Goal: Task Accomplishment & Management: Manage account settings

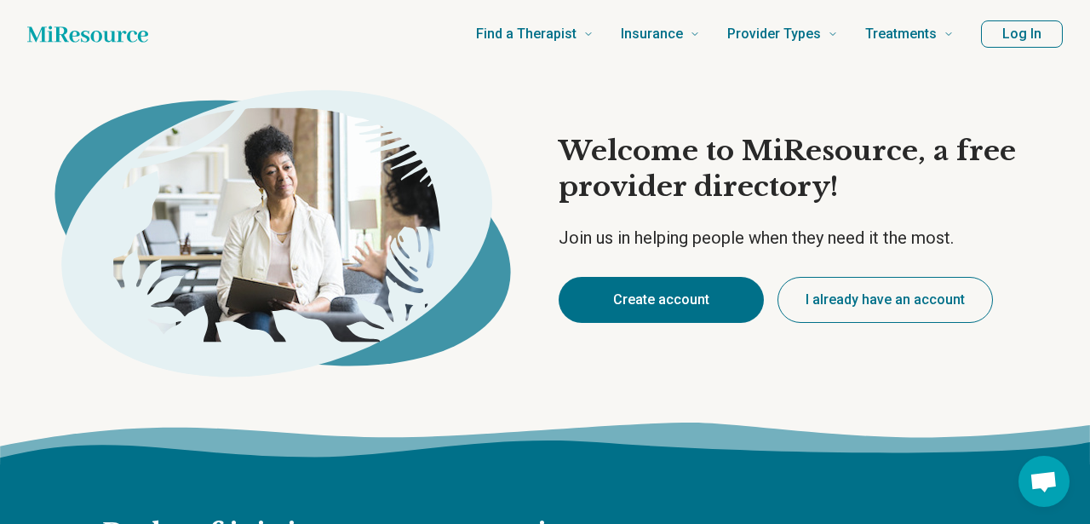
type textarea "*"
click at [676, 290] on button "Create account" at bounding box center [661, 300] width 205 height 46
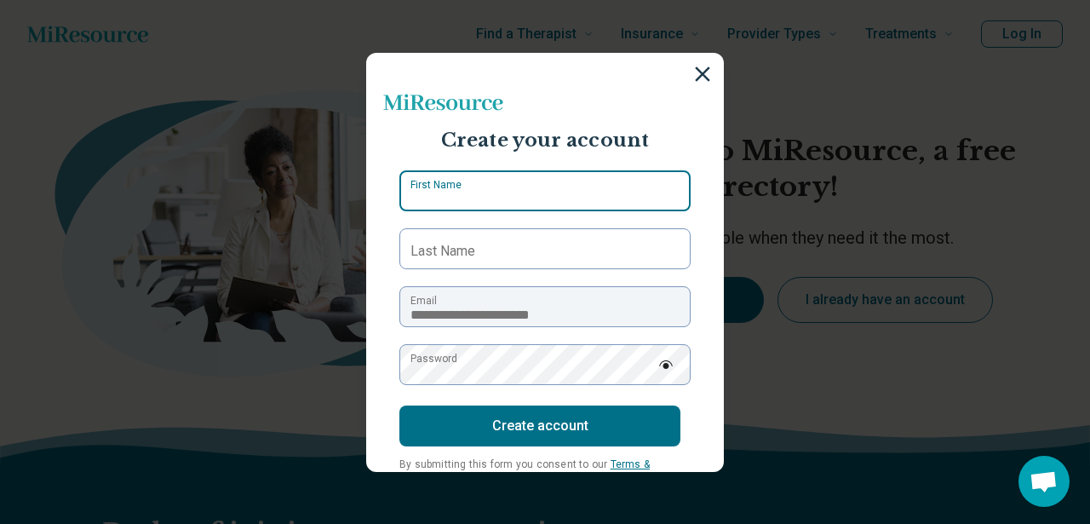
click at [622, 191] on input "First Name" at bounding box center [544, 190] width 291 height 41
type input "********"
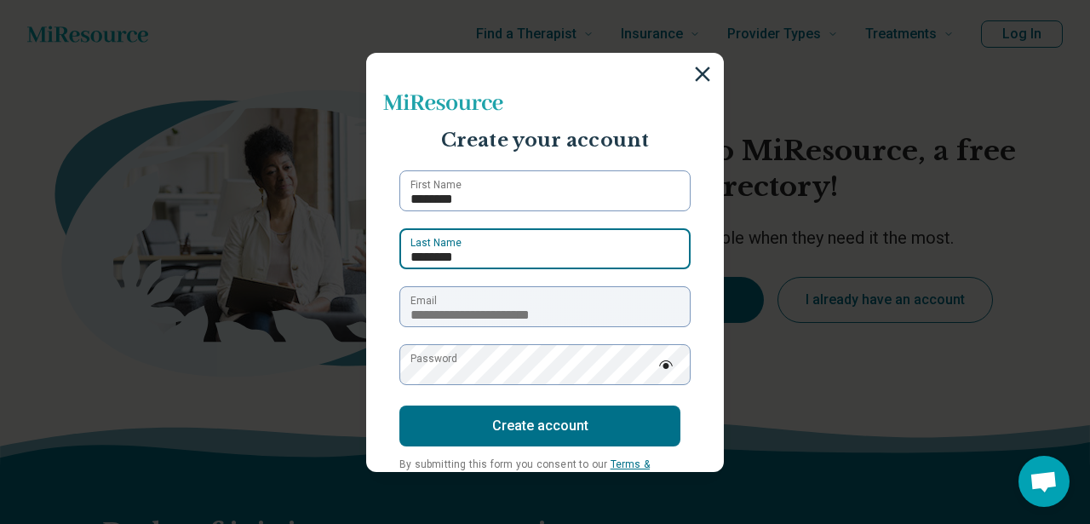
type input "********"
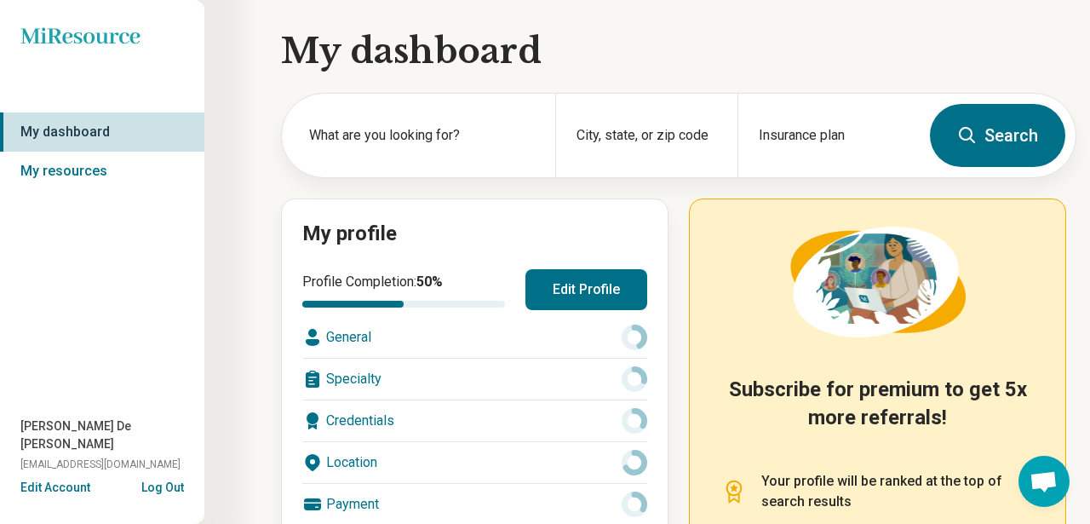
click at [571, 297] on button "Edit Profile" at bounding box center [586, 289] width 122 height 41
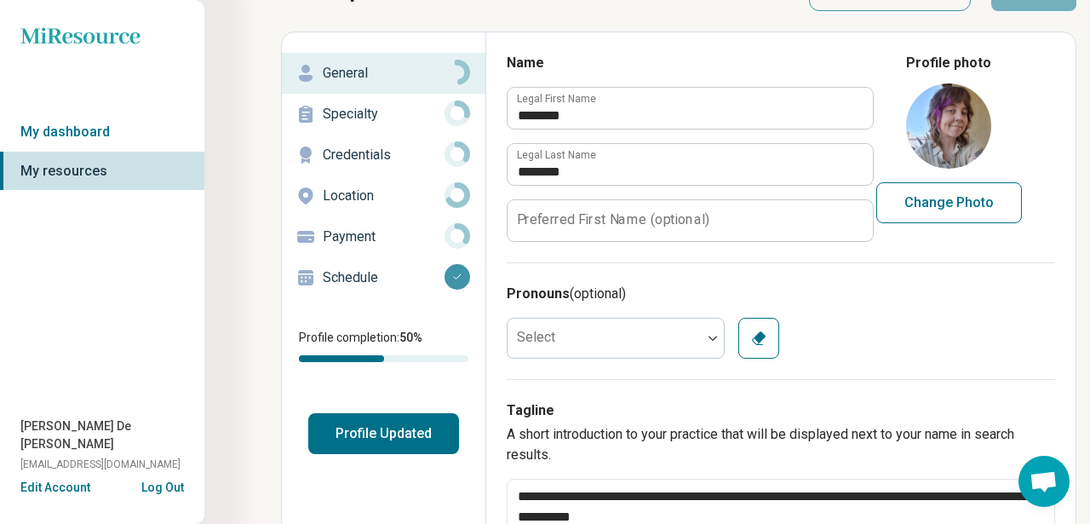
scroll to position [78, 0]
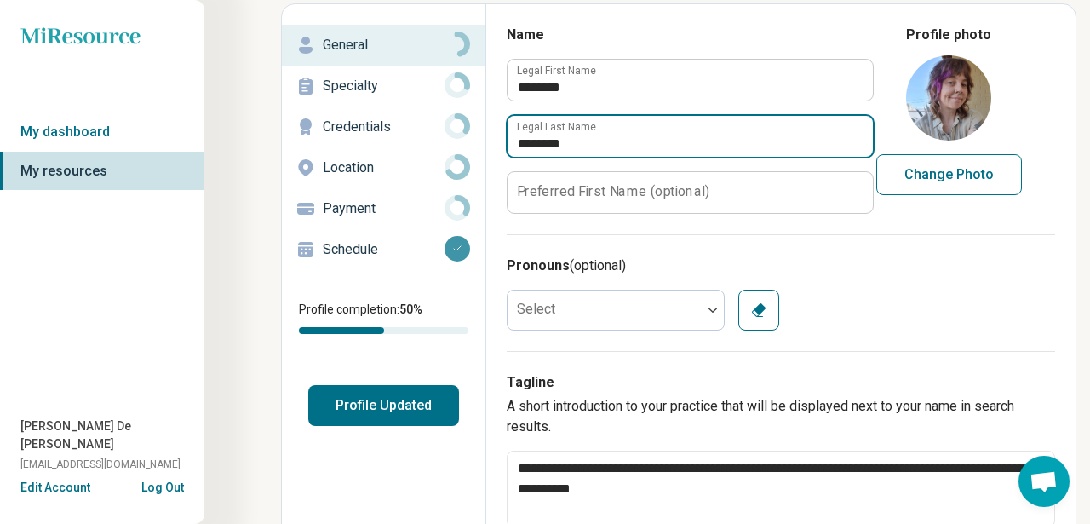
click at [527, 141] on input "********" at bounding box center [690, 136] width 365 height 41
type textarea "*"
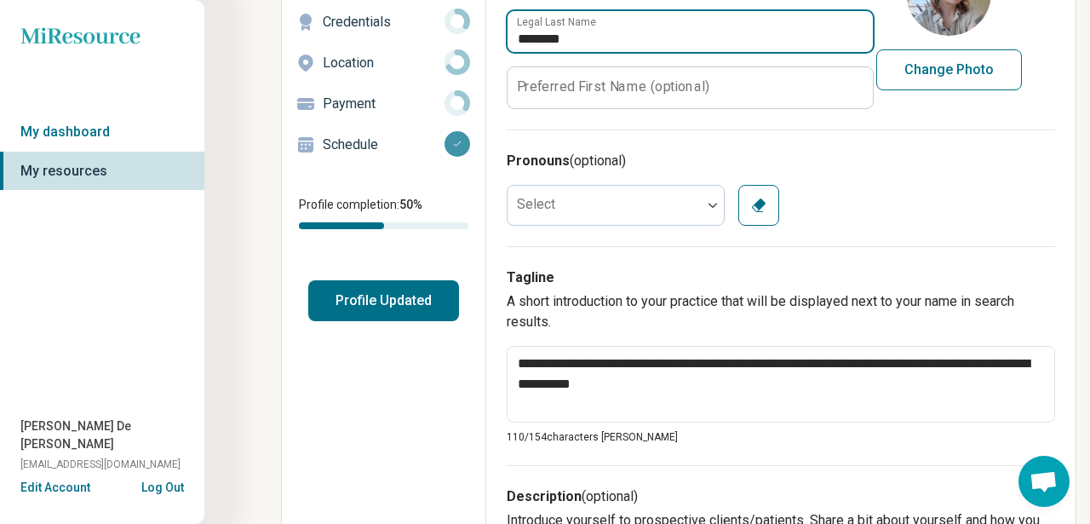
scroll to position [0, 0]
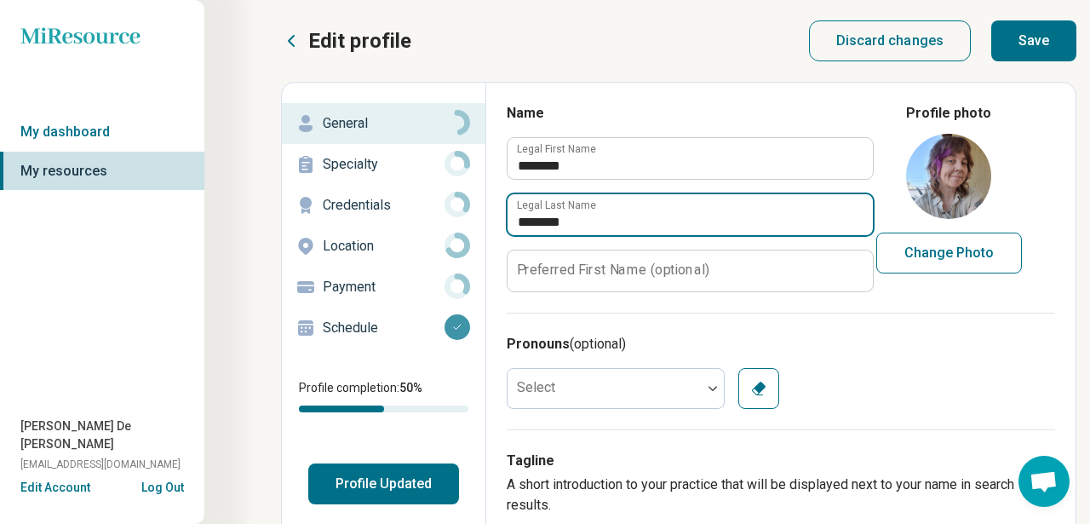
type input "********"
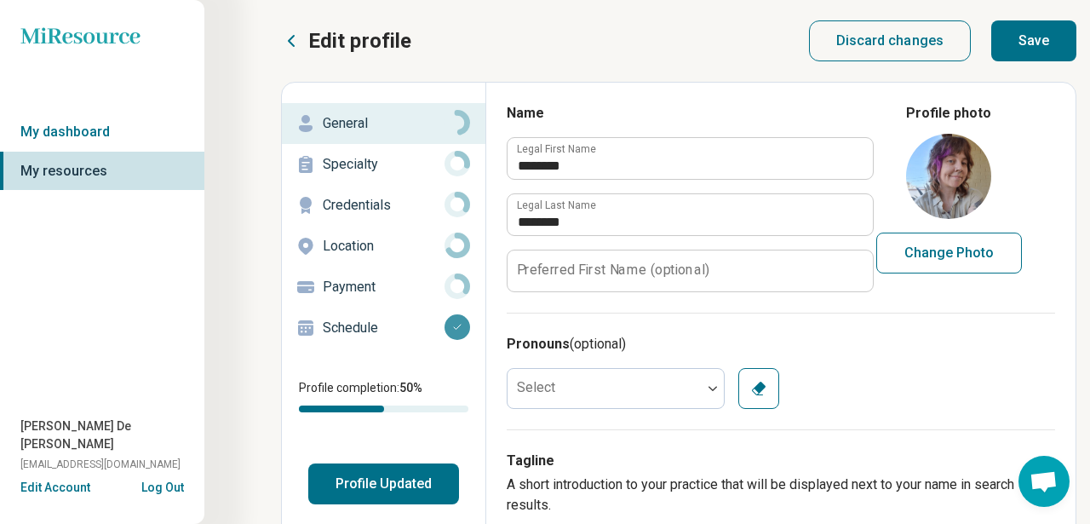
click at [357, 162] on p "Specialty" at bounding box center [384, 164] width 122 height 20
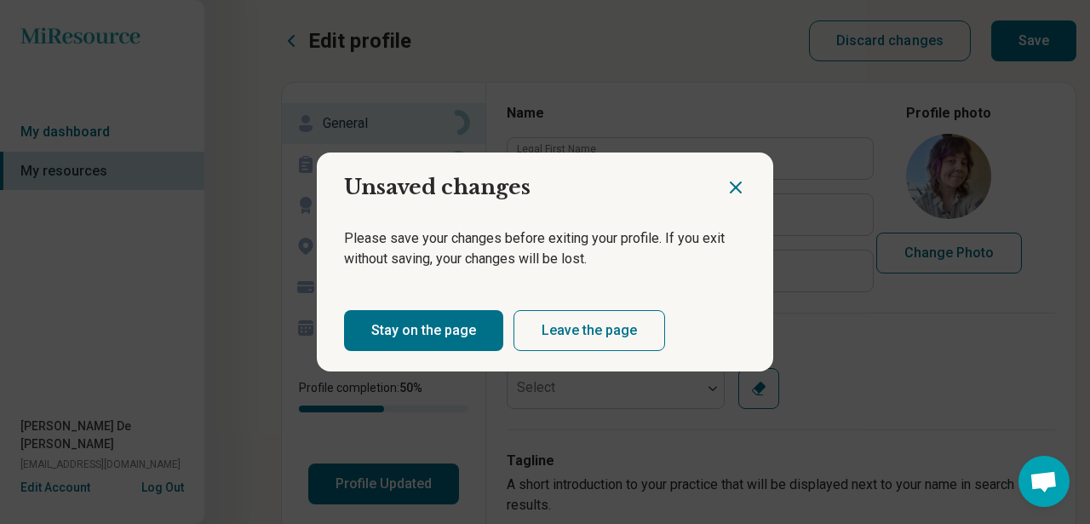
click at [462, 316] on button "Stay on the page" at bounding box center [423, 330] width 159 height 41
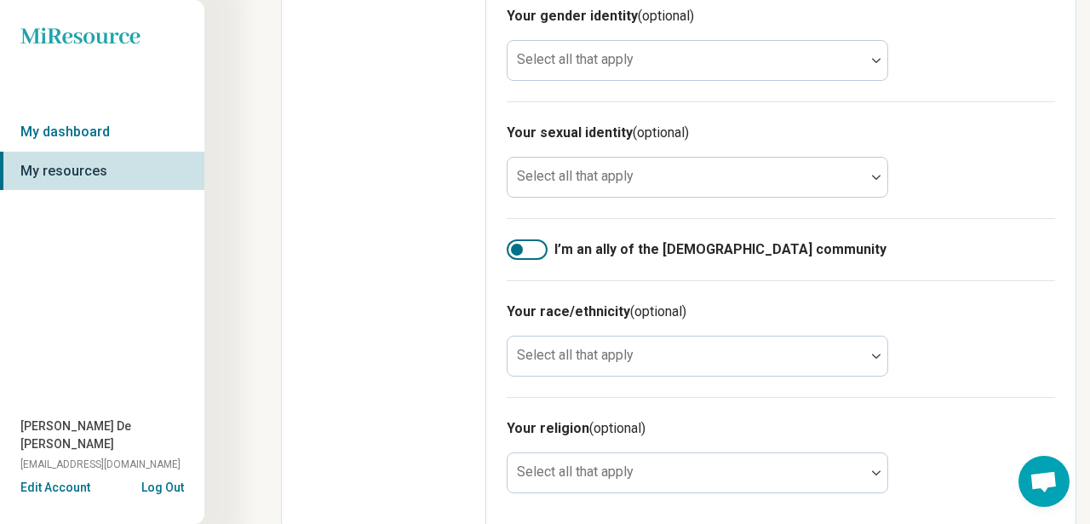
scroll to position [1480, 0]
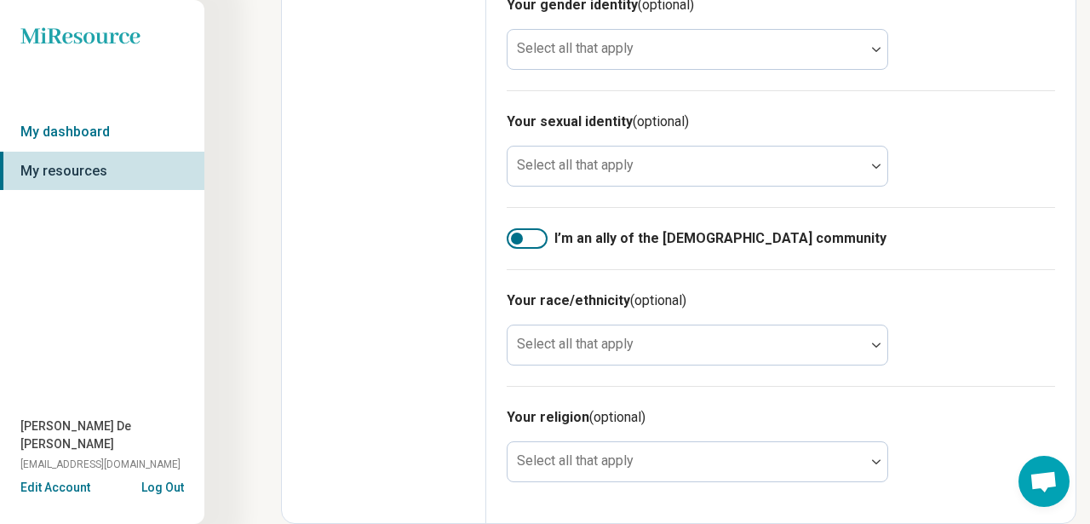
click at [517, 236] on div at bounding box center [517, 238] width 12 height 12
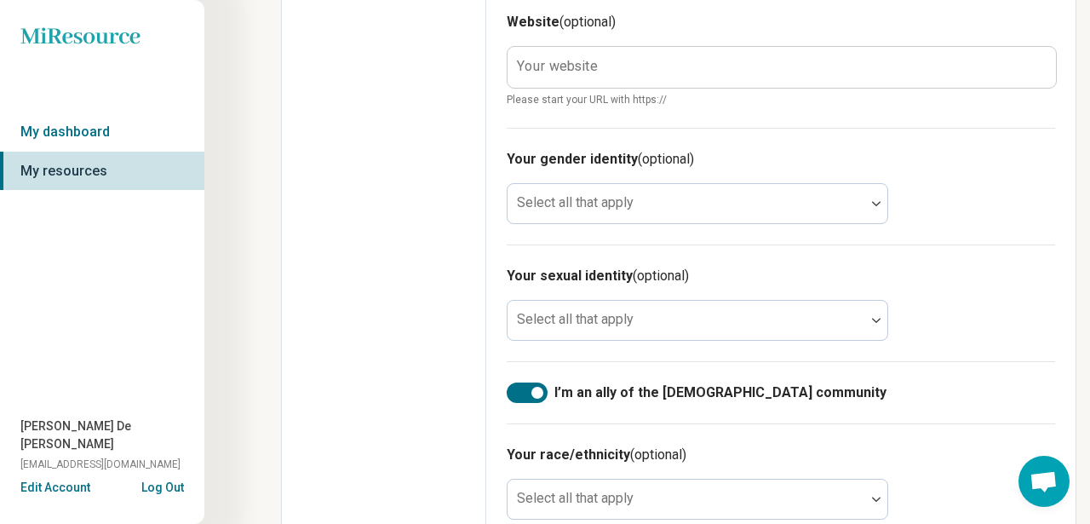
scroll to position [1355, 0]
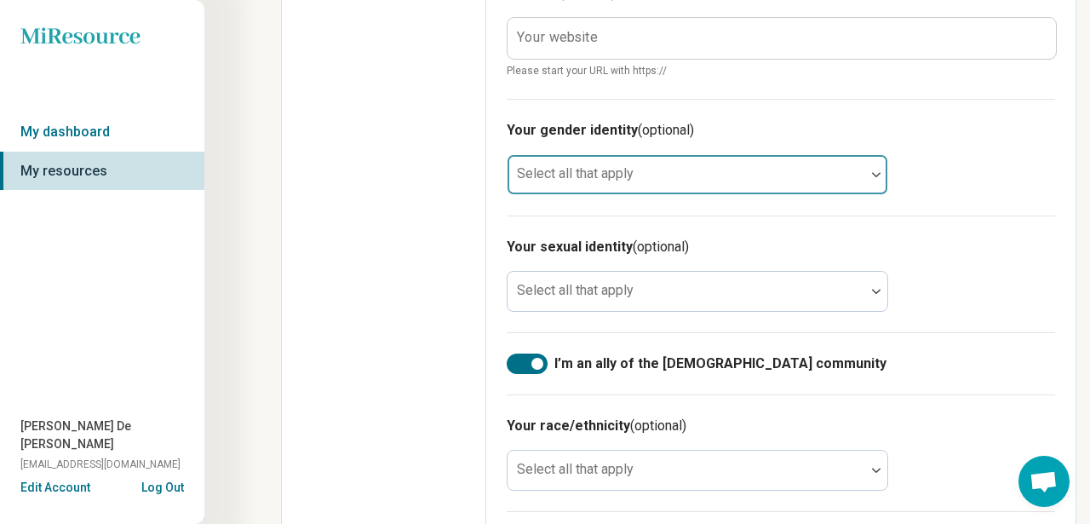
click at [607, 180] on div "Select all that apply" at bounding box center [697, 174] width 381 height 41
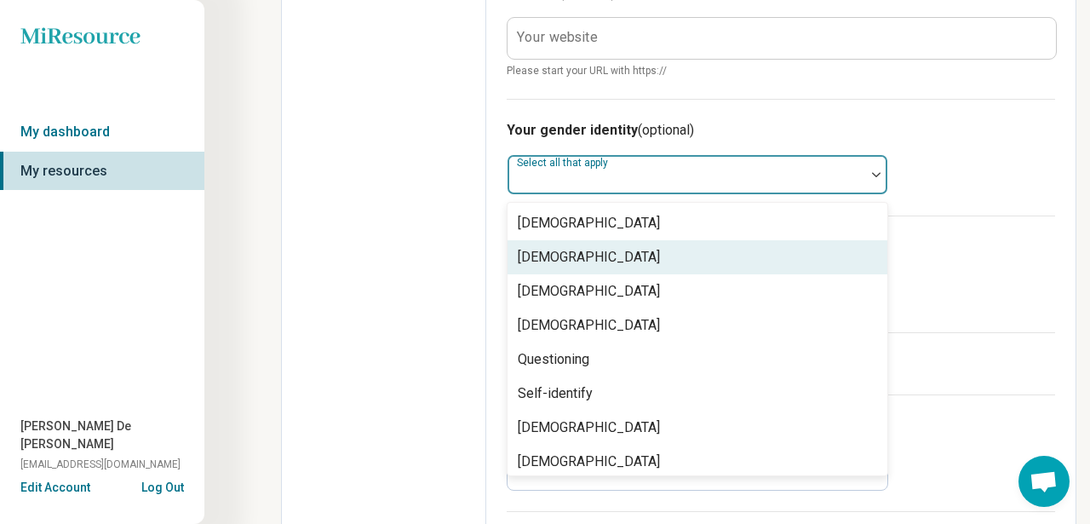
click at [621, 250] on div "[DEMOGRAPHIC_DATA]" at bounding box center [589, 257] width 142 height 20
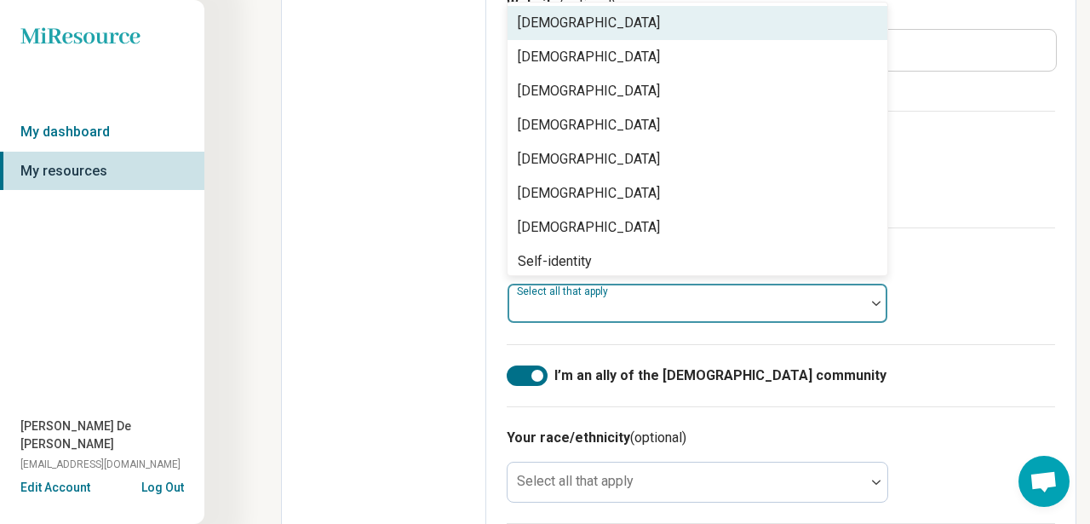
click at [587, 285] on label "Select all that apply" at bounding box center [564, 291] width 95 height 12
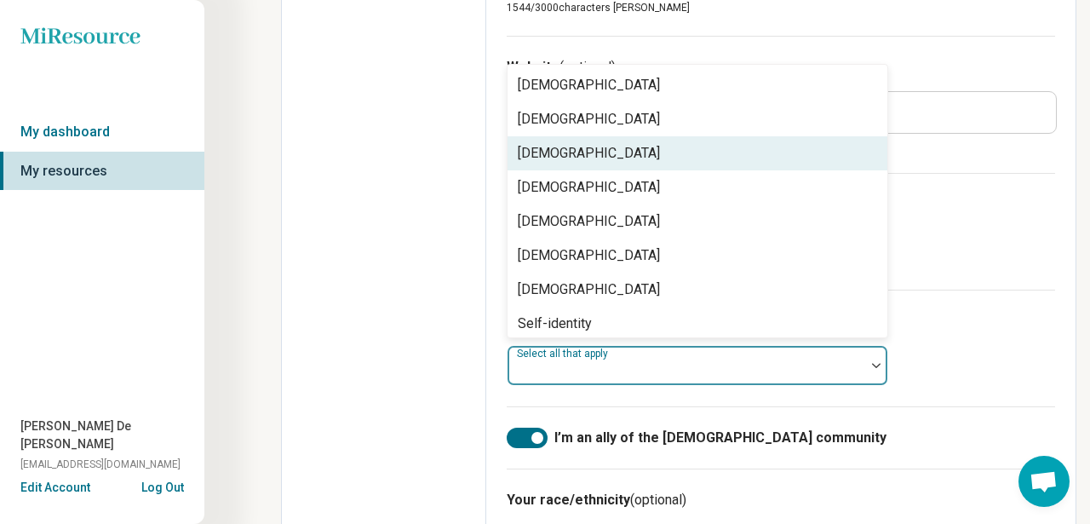
scroll to position [7, 0]
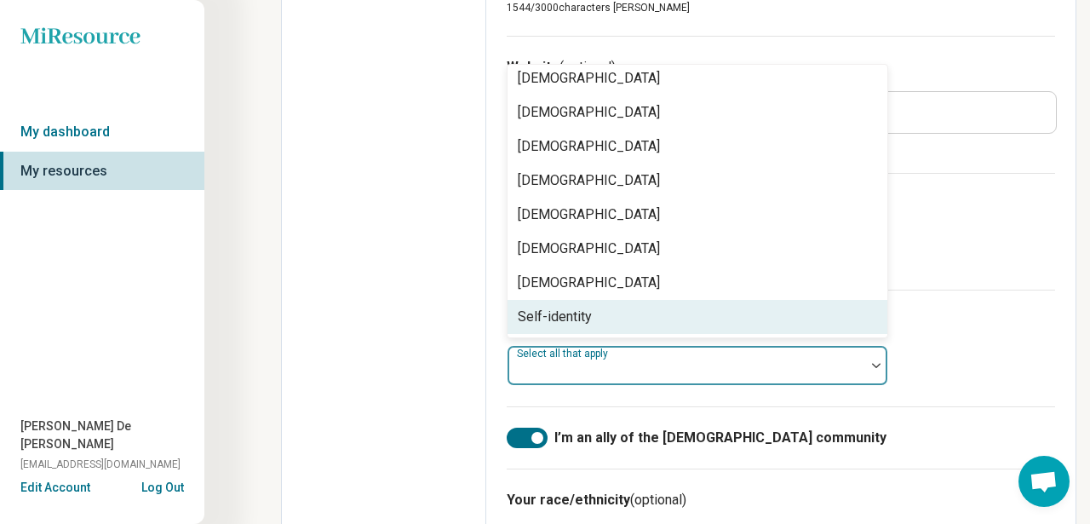
click at [577, 321] on div "Self-identity" at bounding box center [555, 317] width 74 height 20
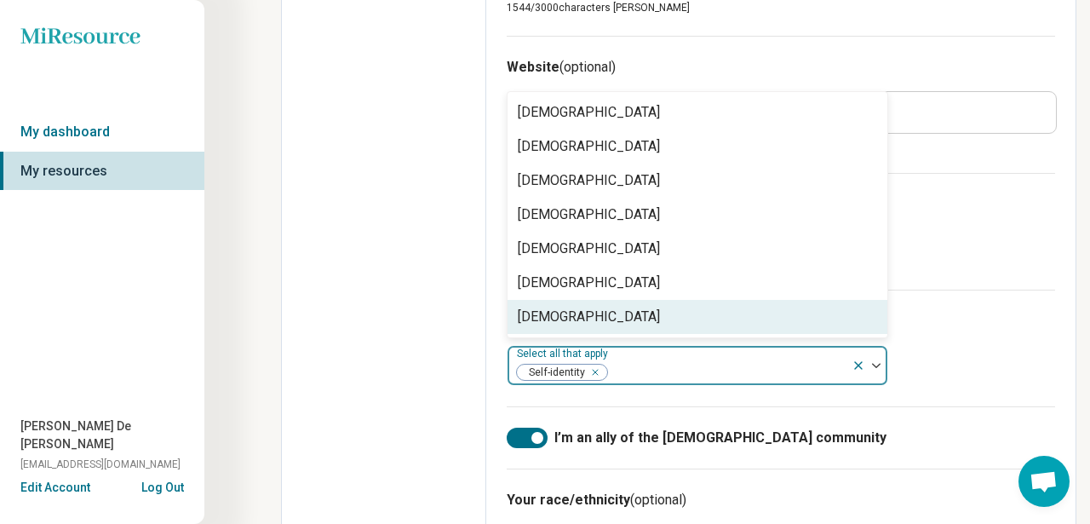
scroll to position [0, 0]
click at [599, 371] on div "Remove [object Object]" at bounding box center [592, 372] width 20 height 20
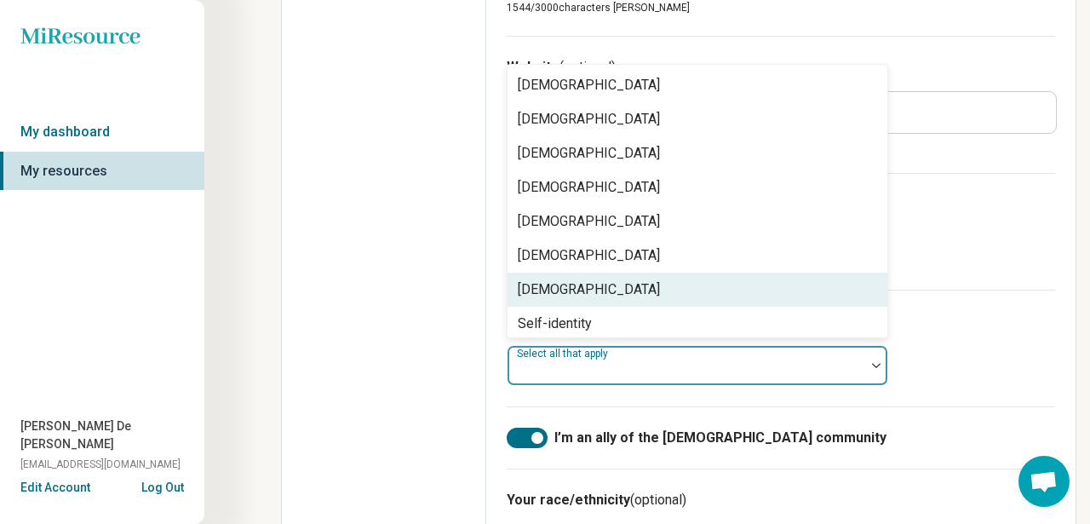
click at [591, 280] on div "[DEMOGRAPHIC_DATA]" at bounding box center [698, 289] width 380 height 34
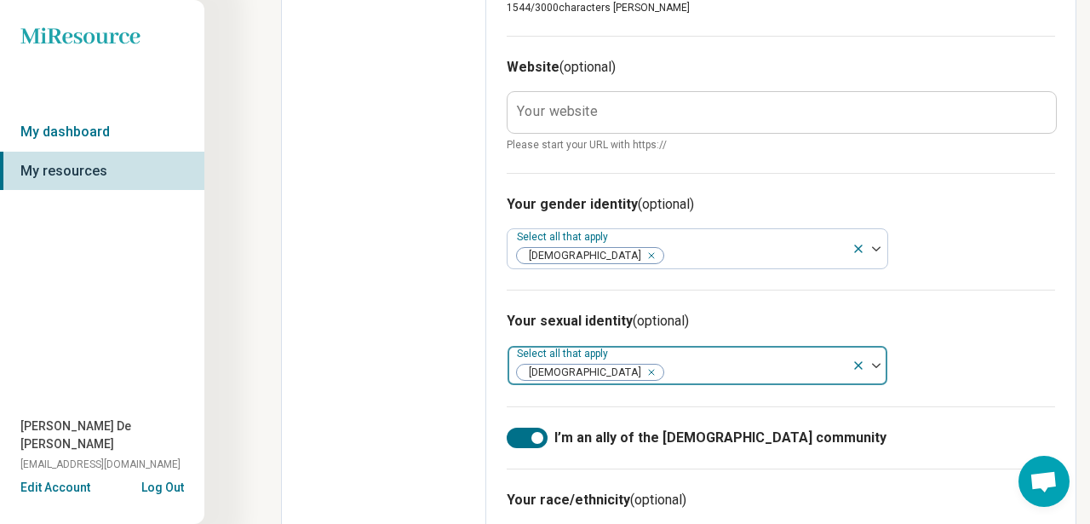
scroll to position [1480, 0]
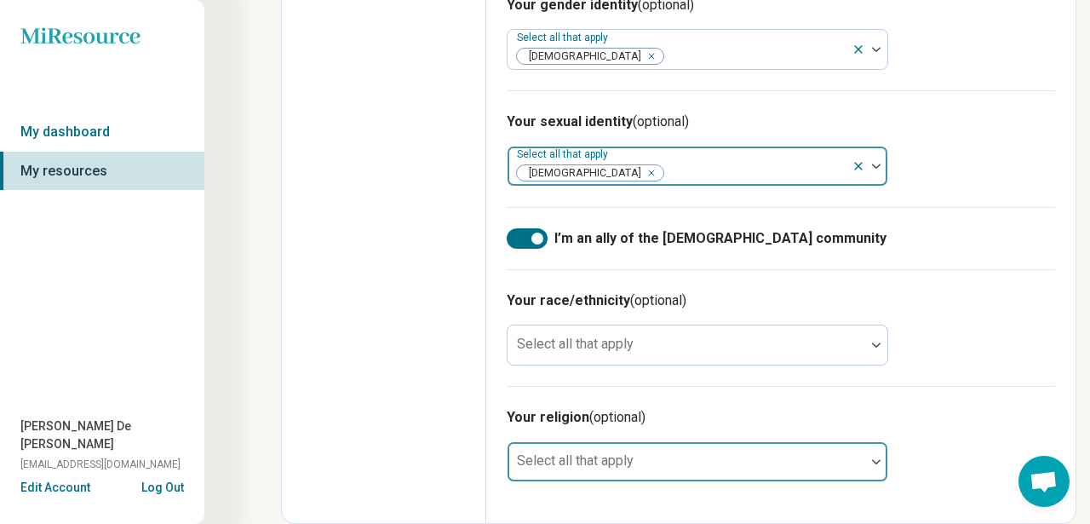
click at [563, 450] on div "Select all that apply" at bounding box center [697, 461] width 381 height 41
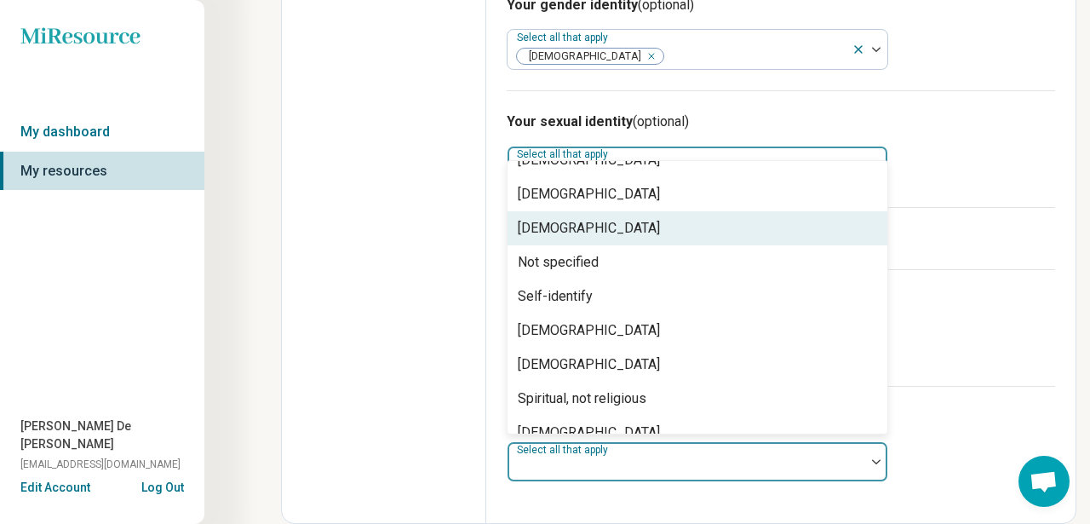
scroll to position [237, 0]
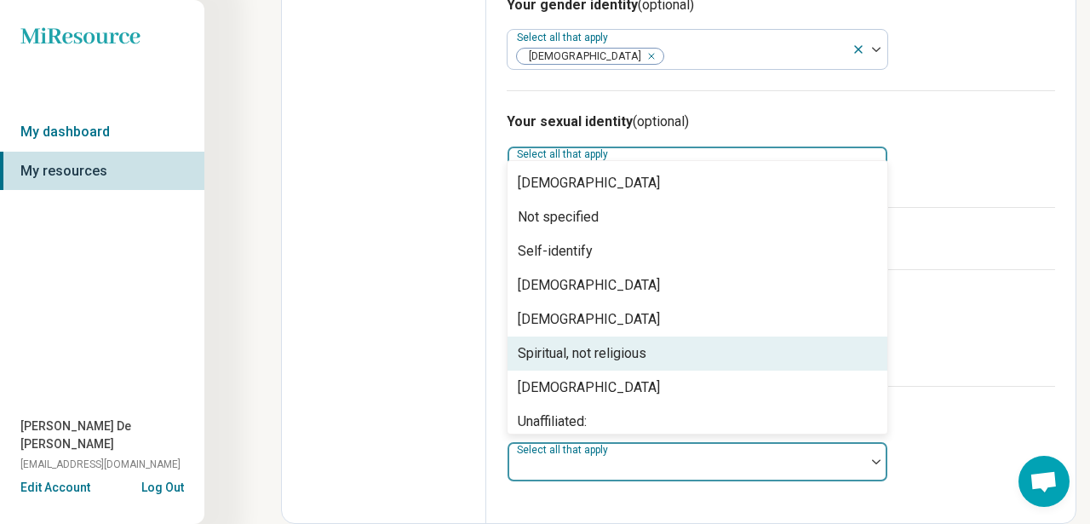
click at [601, 354] on div "Spiritual, not religious" at bounding box center [582, 353] width 129 height 20
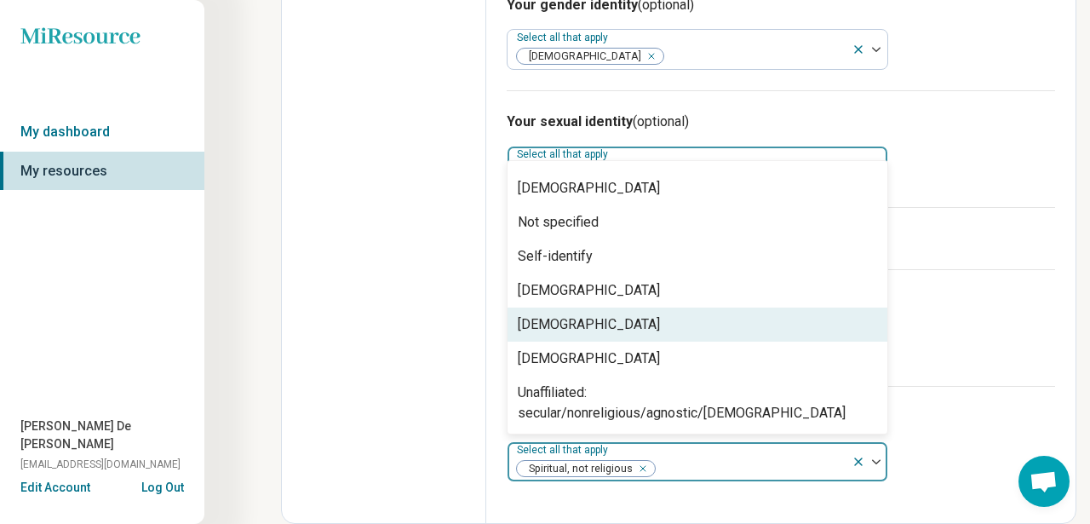
scroll to position [211, 0]
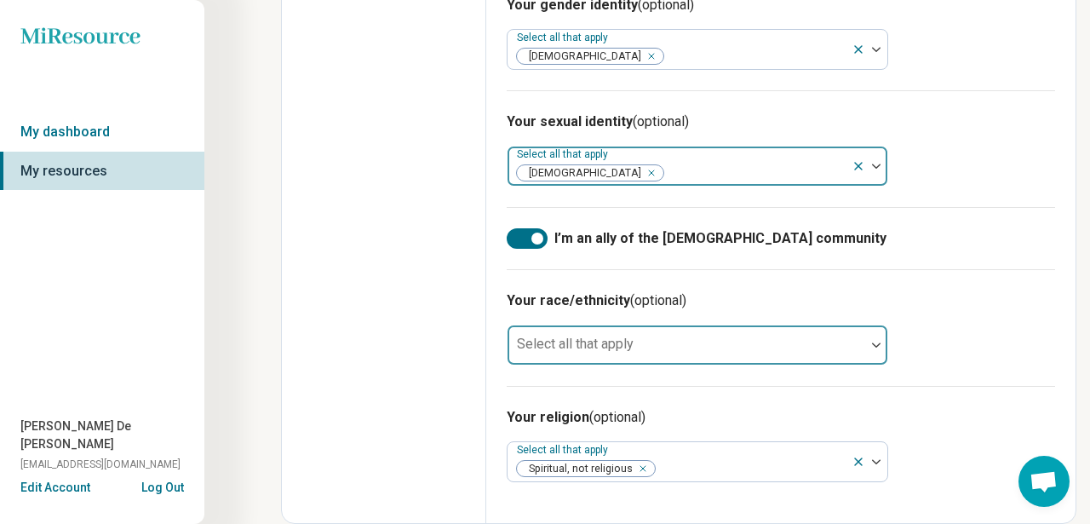
click at [599, 354] on div at bounding box center [686, 352] width 344 height 24
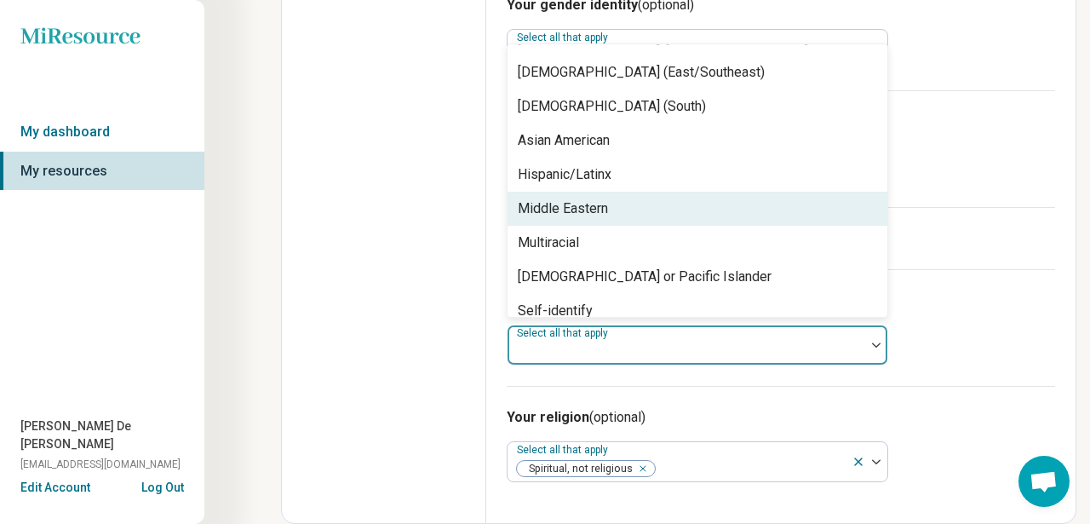
scroll to position [109, 0]
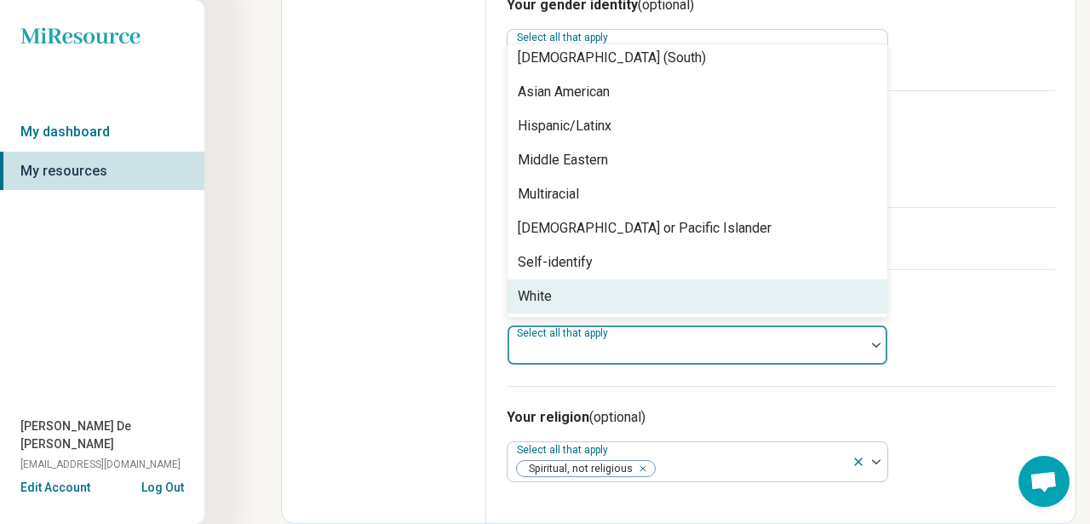
click at [585, 285] on div "White" at bounding box center [698, 296] width 380 height 34
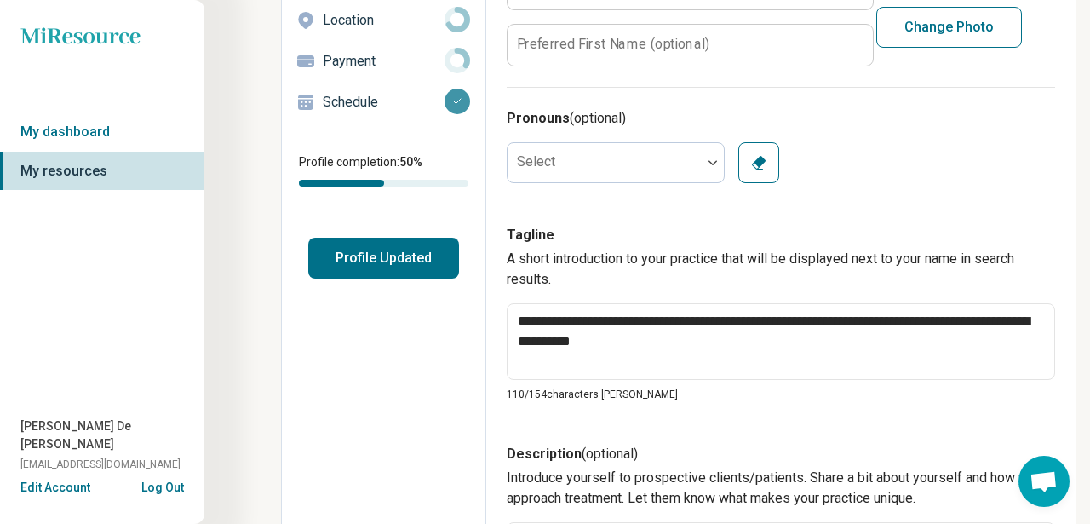
scroll to position [0, 0]
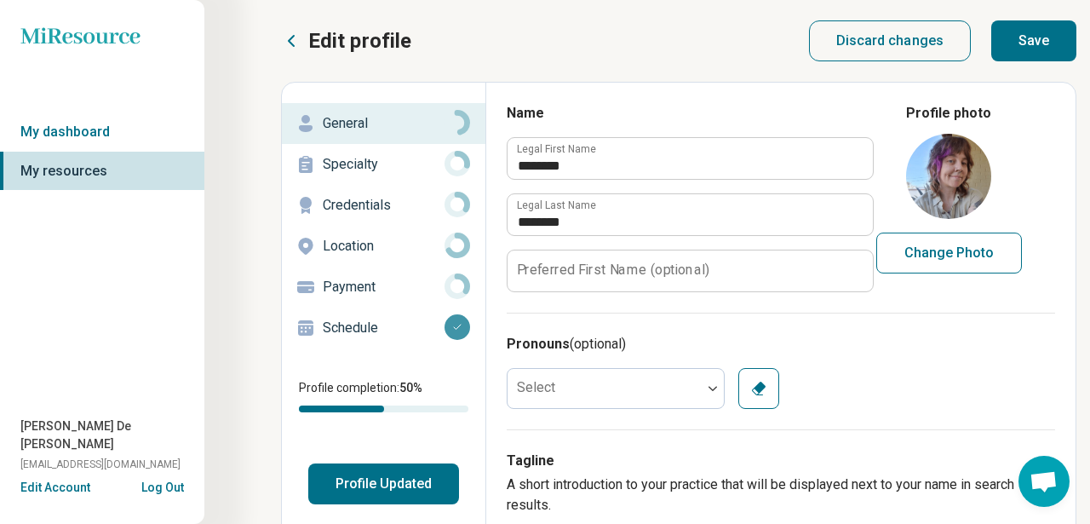
click at [1046, 44] on button "Save" at bounding box center [1033, 40] width 85 height 41
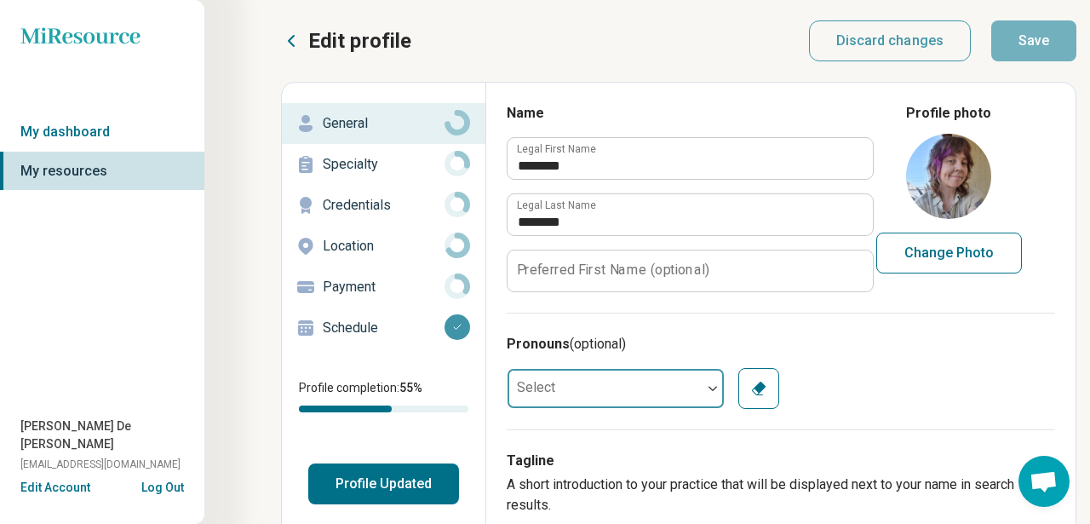
click at [686, 396] on div at bounding box center [605, 388] width 194 height 34
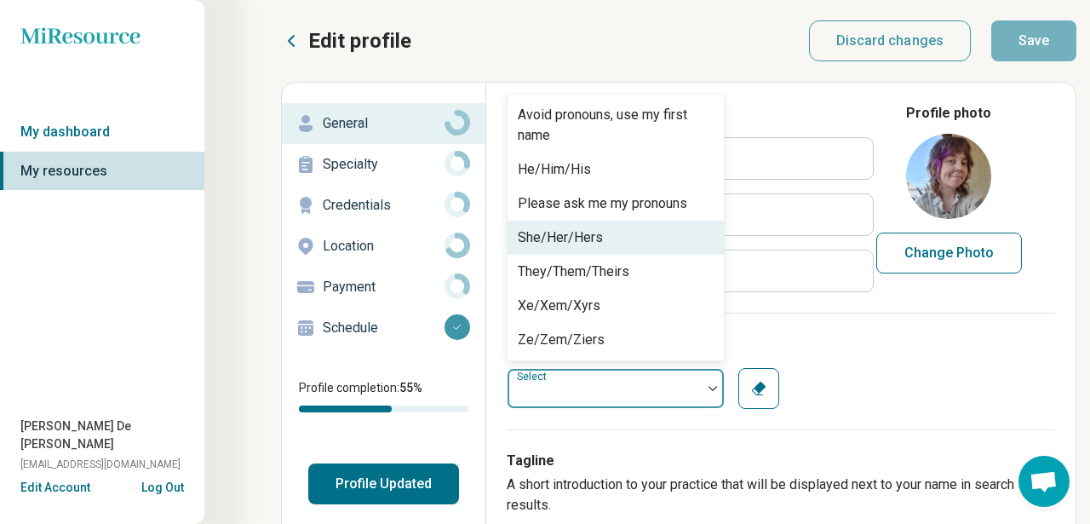
click at [606, 232] on div "She/Her/Hers" at bounding box center [616, 238] width 216 height 34
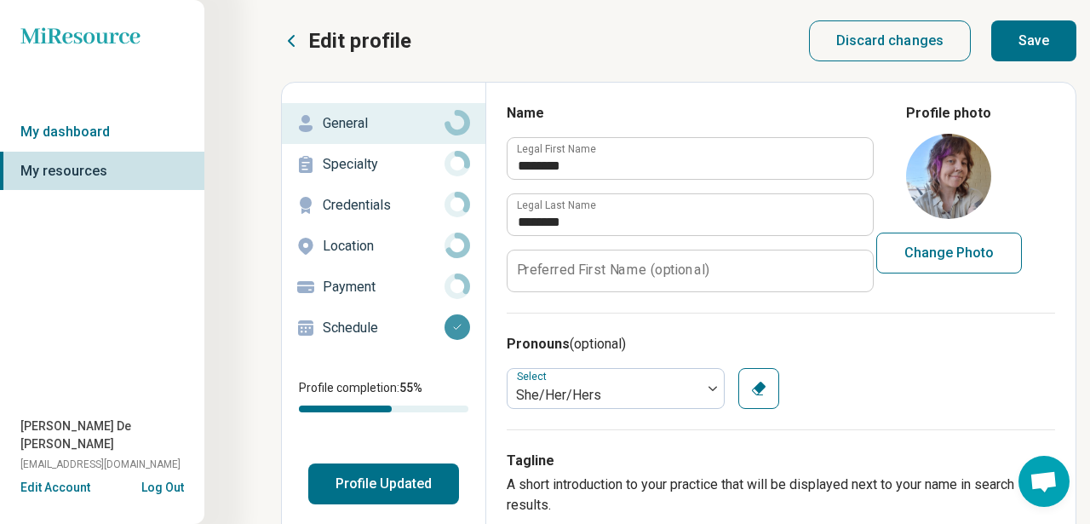
click at [1050, 39] on button "Save" at bounding box center [1033, 40] width 85 height 41
click at [381, 160] on p "Specialty" at bounding box center [384, 164] width 122 height 20
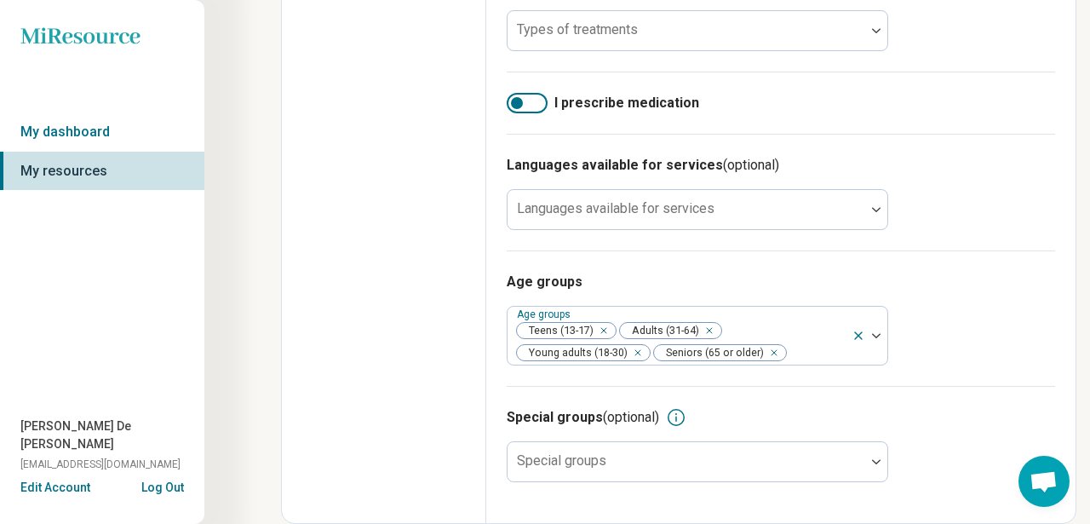
scroll to position [640, 0]
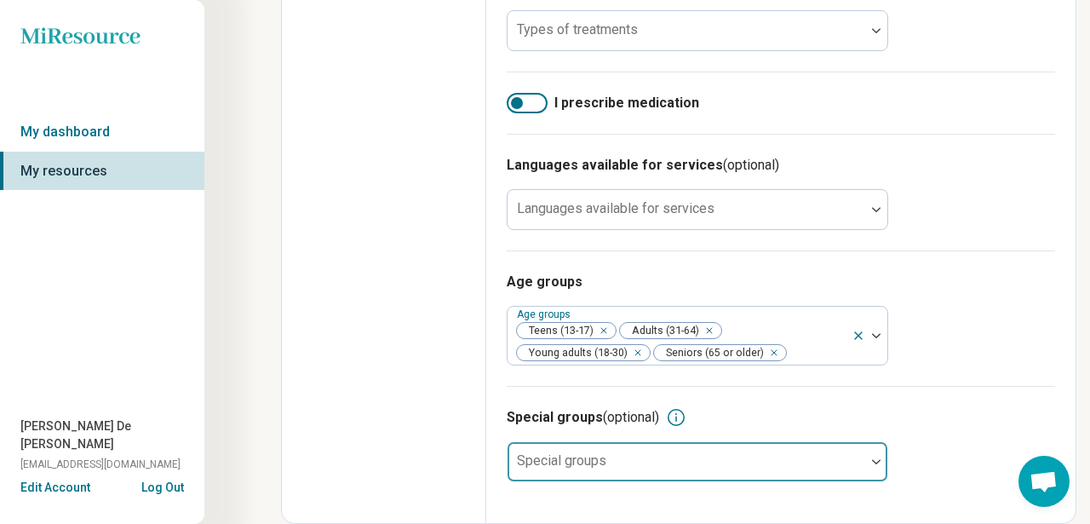
click at [645, 468] on div at bounding box center [686, 468] width 344 height 24
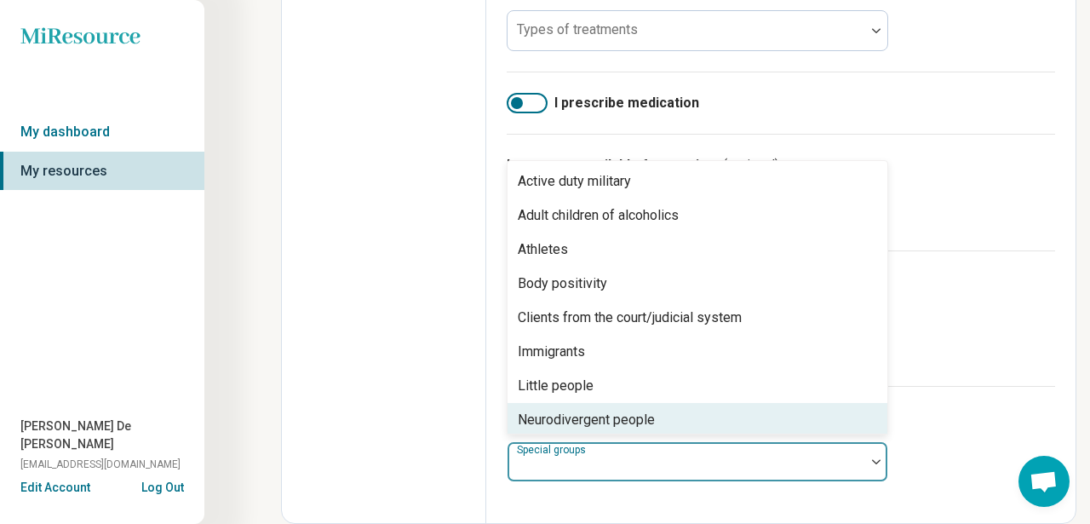
click at [616, 416] on div "Neurodivergent people" at bounding box center [586, 420] width 137 height 20
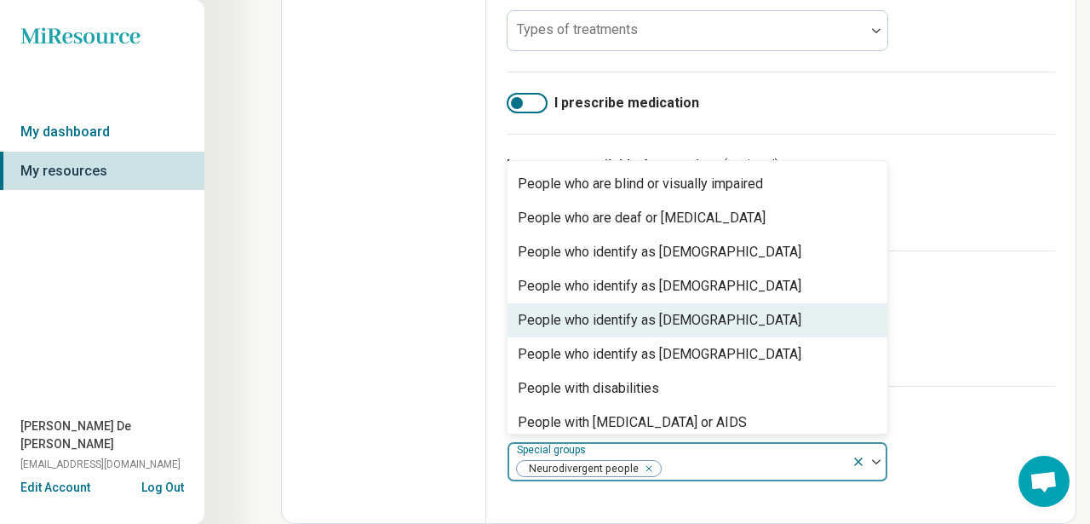
scroll to position [373, 0]
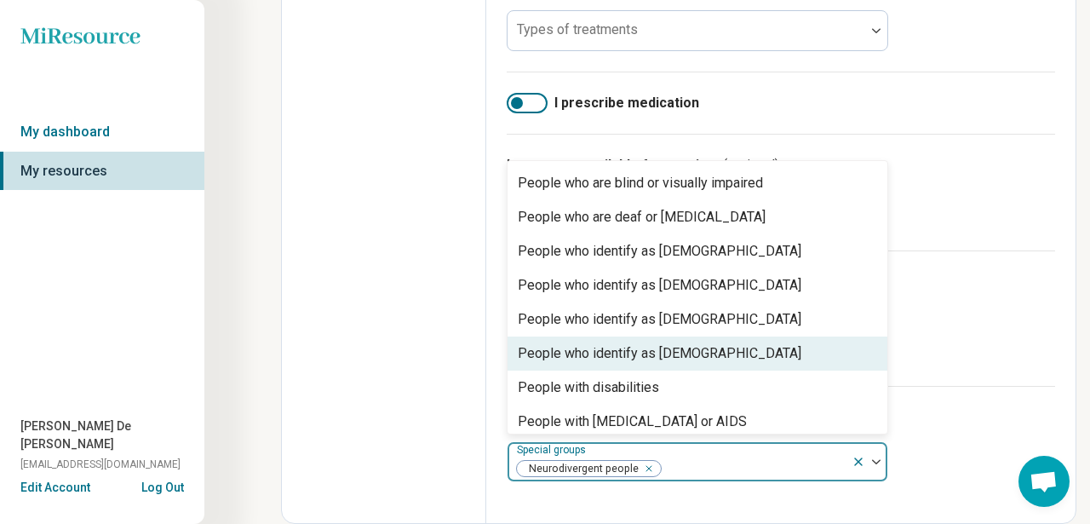
click at [721, 356] on div "People who identify as [DEMOGRAPHIC_DATA]" at bounding box center [698, 353] width 380 height 34
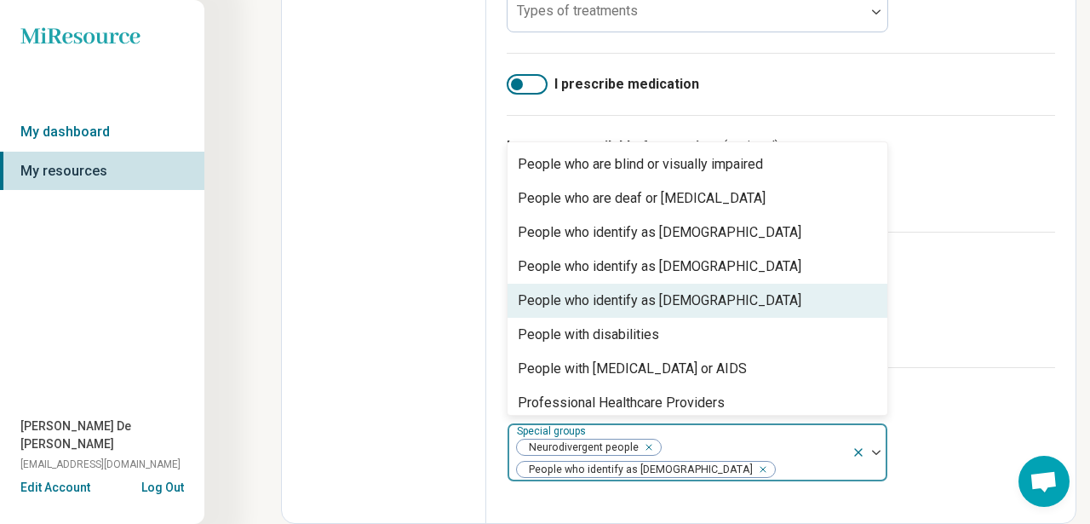
scroll to position [450, 0]
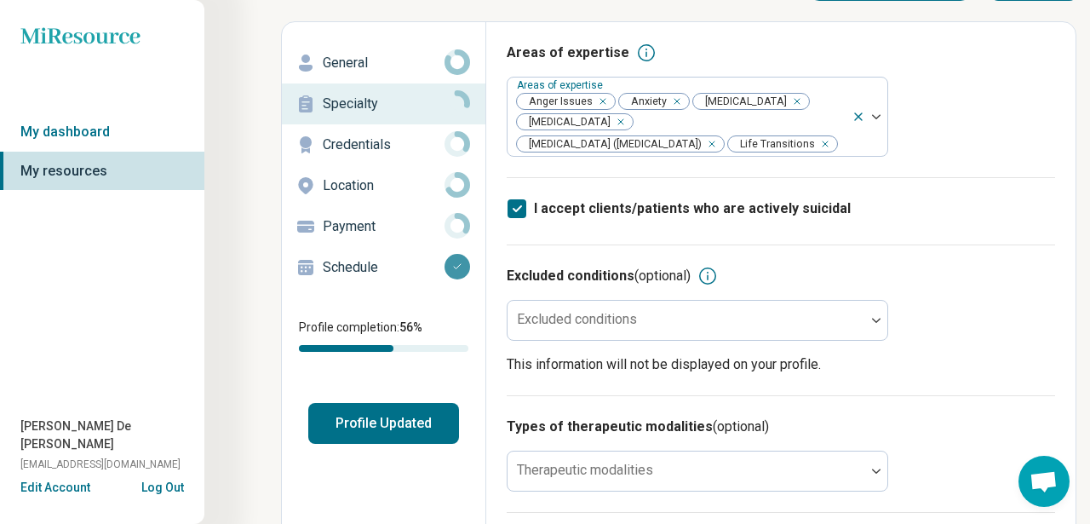
scroll to position [0, 0]
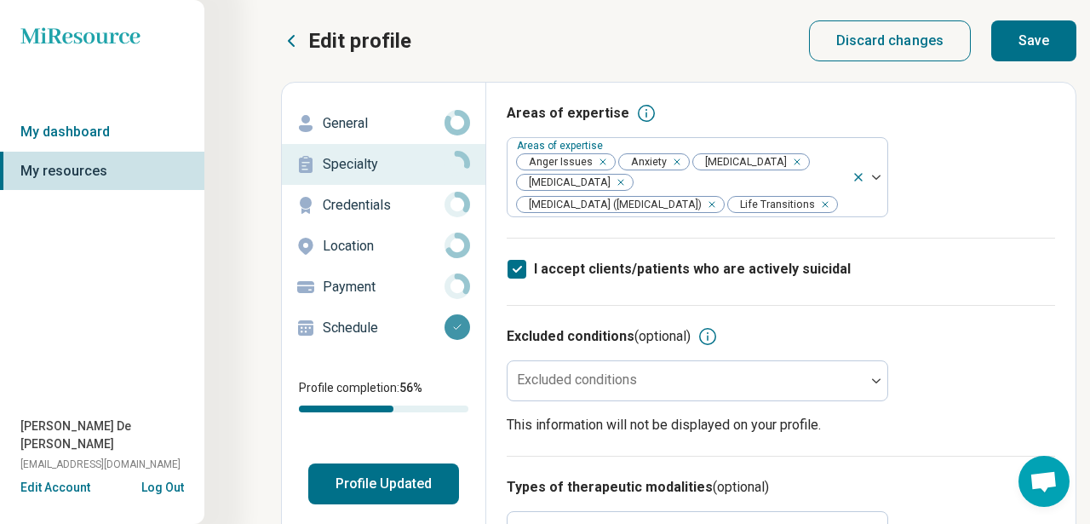
click at [1038, 56] on button "Save" at bounding box center [1033, 40] width 85 height 41
click at [361, 204] on p "Credentials" at bounding box center [384, 205] width 122 height 20
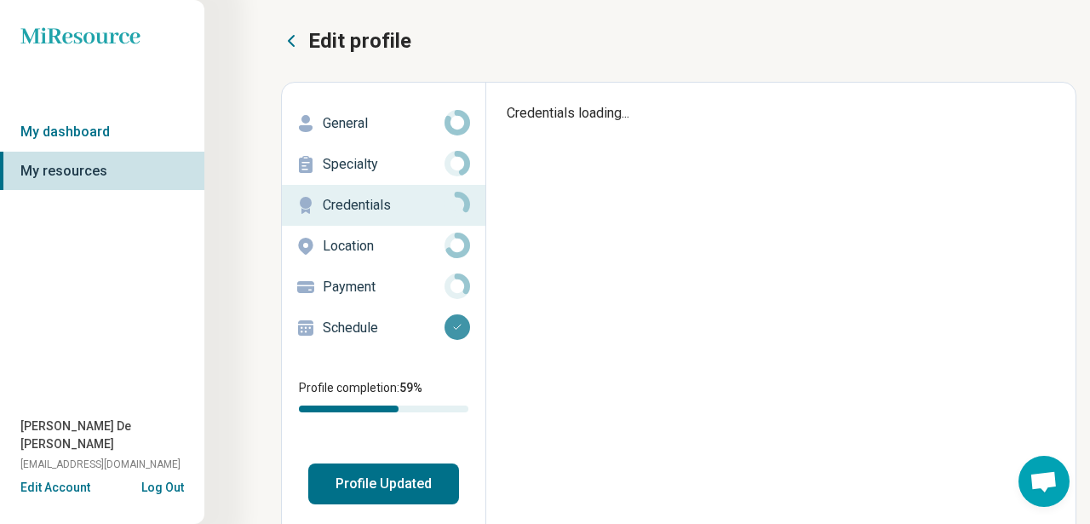
type textarea "*"
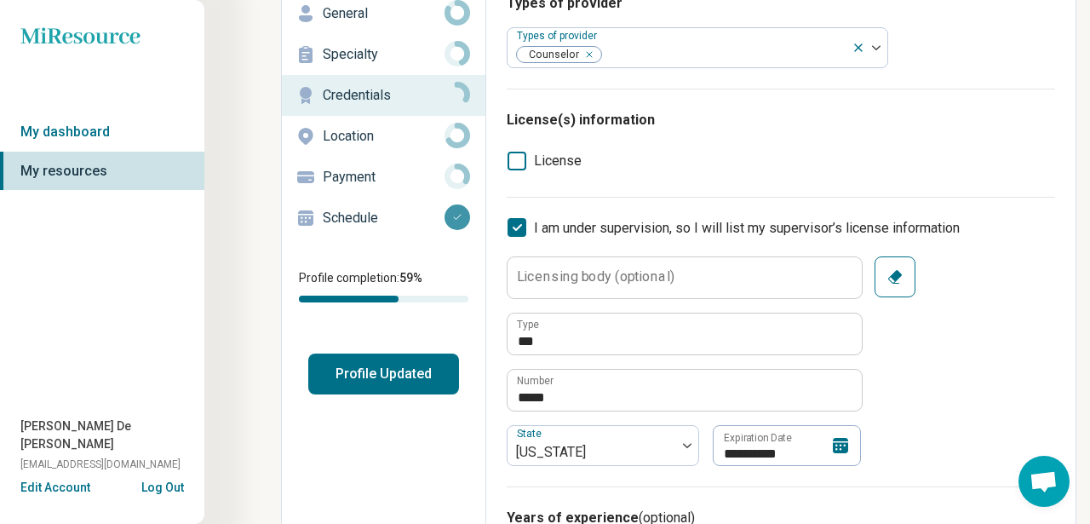
scroll to position [33, 0]
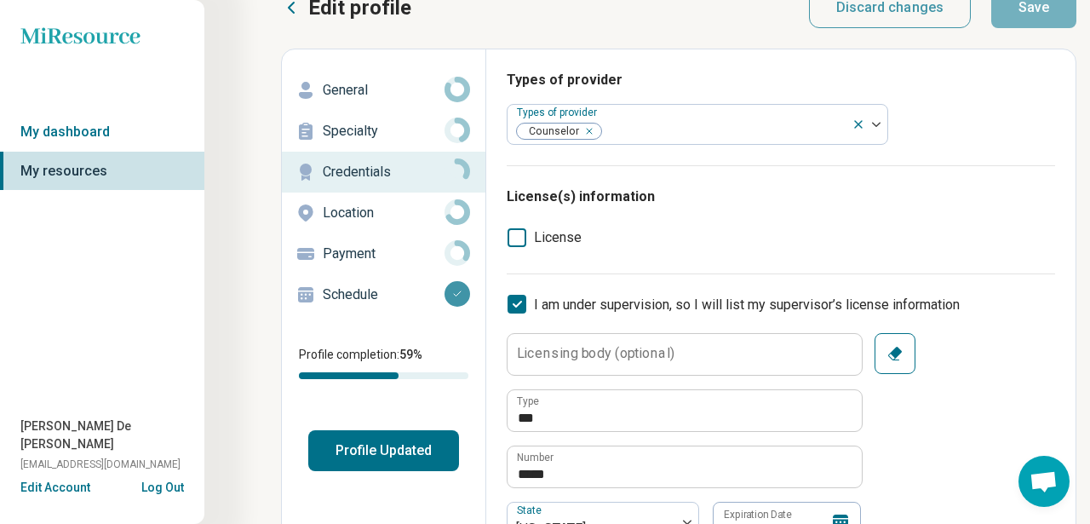
click at [384, 199] on div "Location" at bounding box center [383, 212] width 176 height 27
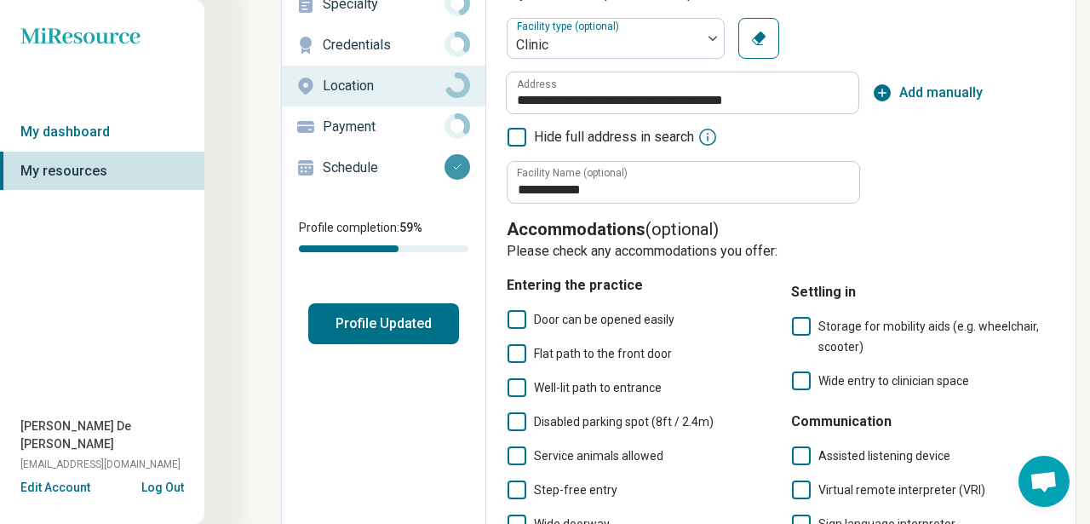
scroll to position [163, 0]
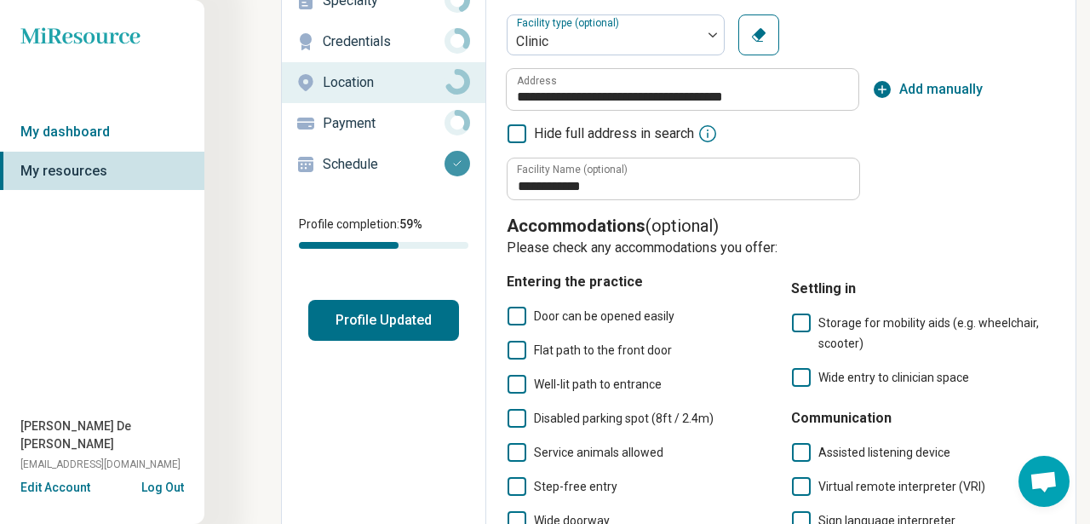
click at [370, 127] on p "Payment" at bounding box center [384, 123] width 122 height 20
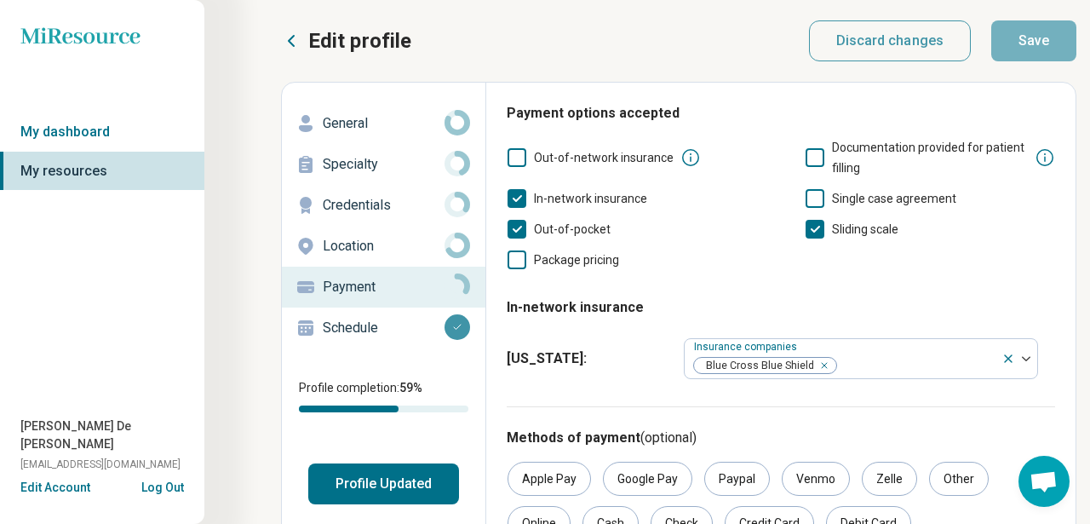
click at [357, 323] on p "Schedule" at bounding box center [384, 328] width 122 height 20
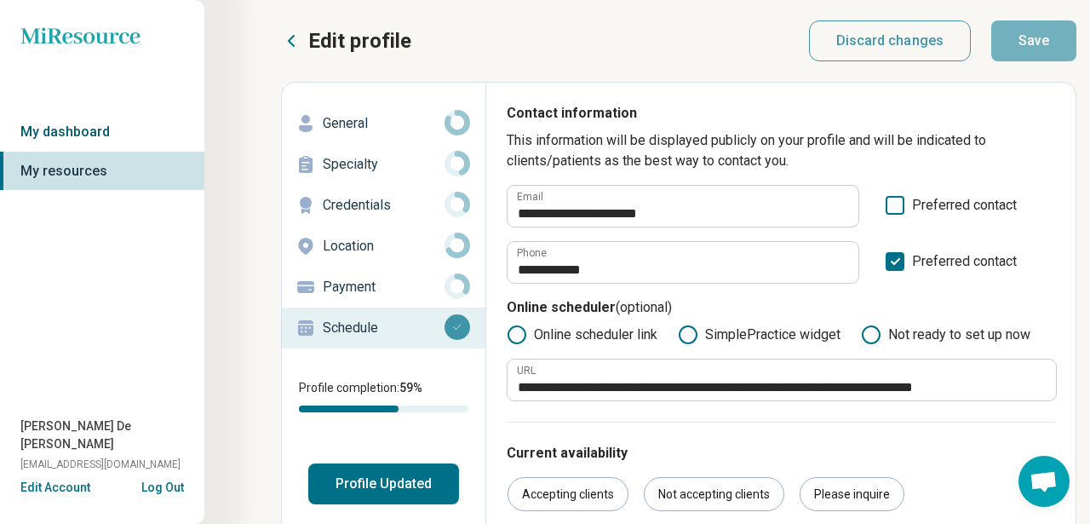
click at [107, 127] on link "My dashboard" at bounding box center [102, 131] width 204 height 39
